Goal: Find specific page/section: Find specific page/section

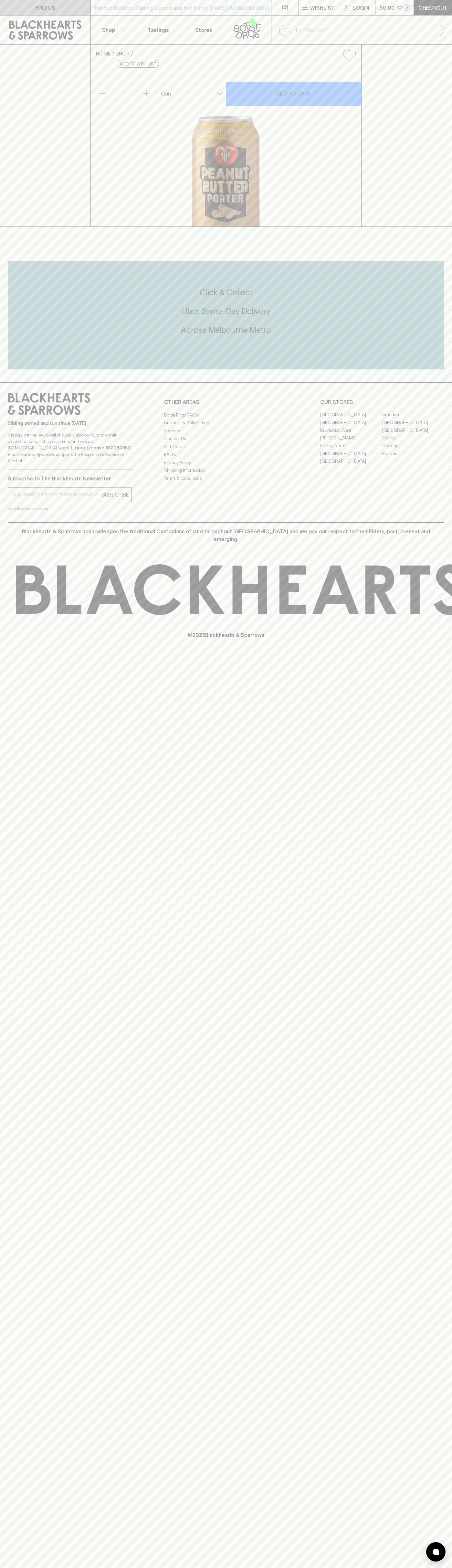
click at [89, 5] on link "FIND US" at bounding box center [45, 7] width 90 height 15
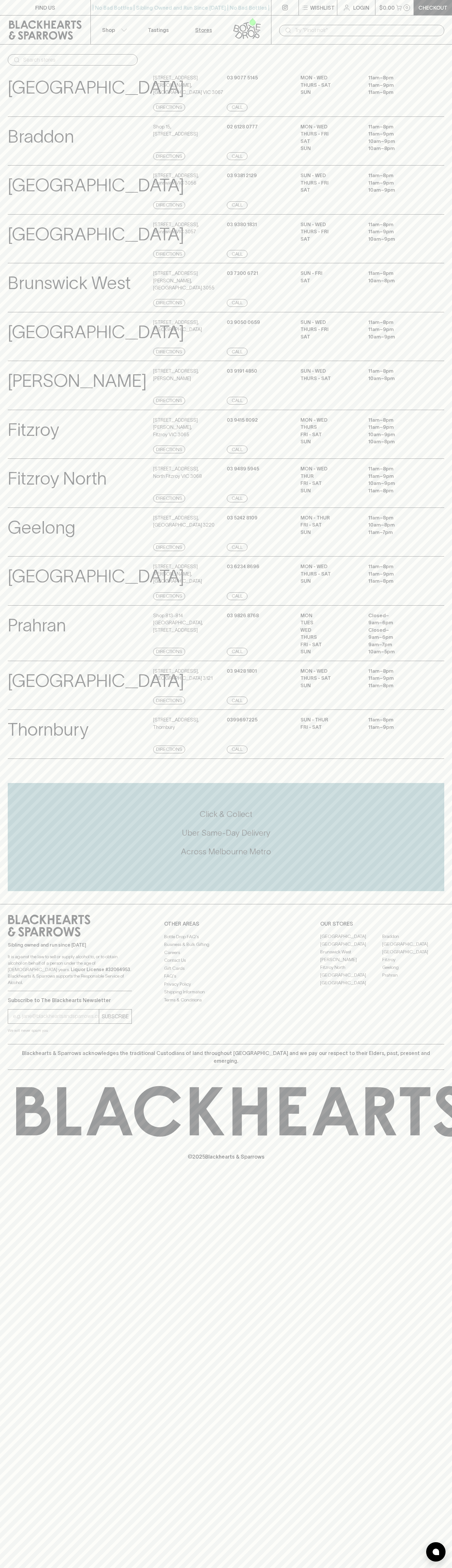
click at [237, 1567] on html "FIND US | No Bad Bottles | Sibling Owned and Run Since 2006 | No Bad Bottles | …" at bounding box center [226, 784] width 452 height 1568
click at [5, 833] on div "FIND US | No Bad Bottles | Sibling Owned and Run Since 2006 | No Bad Bottles | …" at bounding box center [226, 784] width 452 height 1568
